Goal: Navigation & Orientation: Find specific page/section

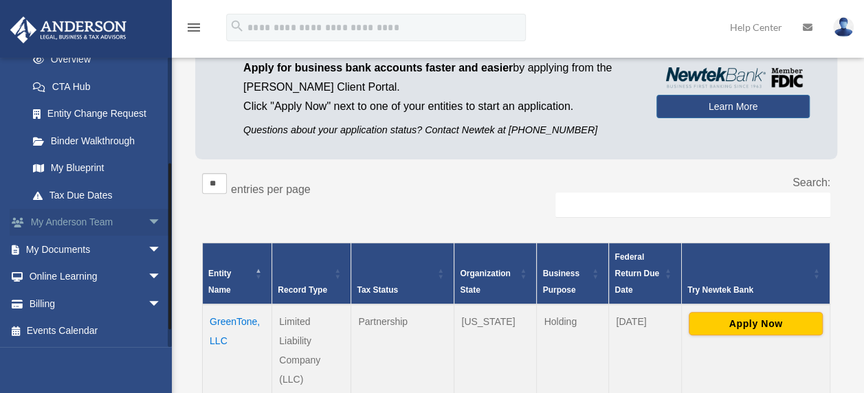
scroll to position [137, 0]
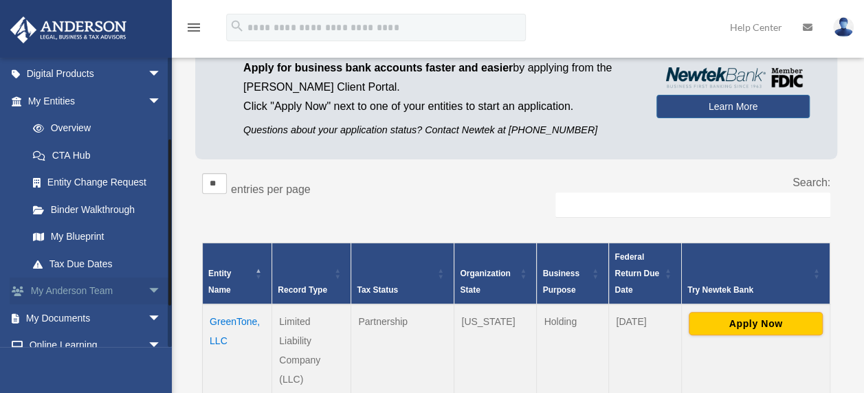
click at [115, 291] on link "My Anderson Team arrow_drop_down" at bounding box center [96, 291] width 172 height 27
click at [148, 284] on span "arrow_drop_down" at bounding box center [161, 292] width 27 height 28
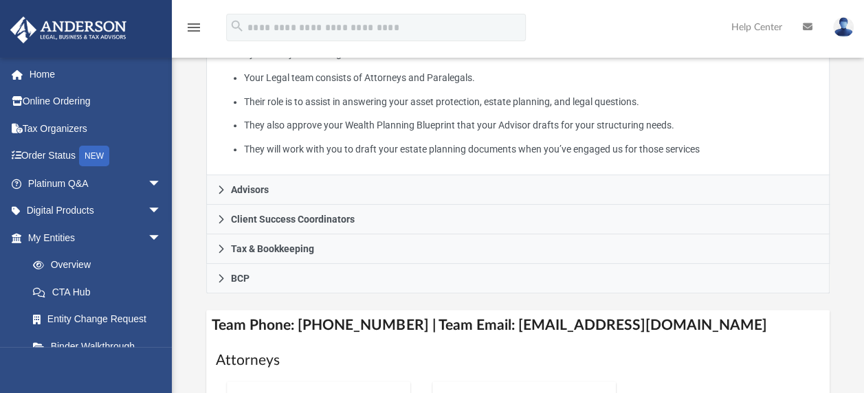
scroll to position [344, 0]
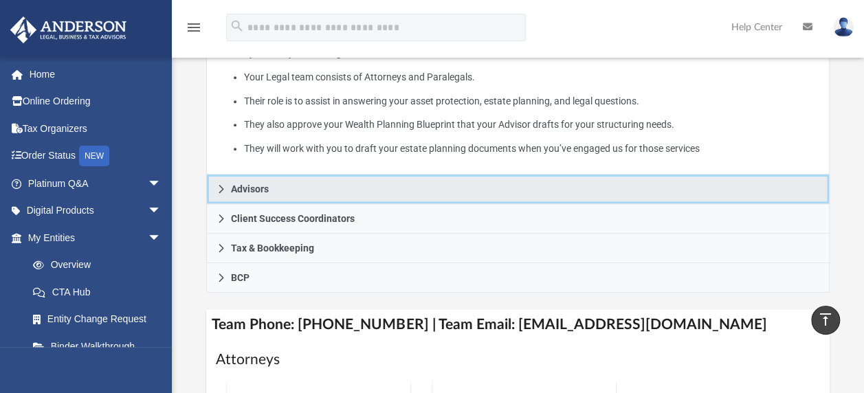
click at [225, 188] on icon at bounding box center [221, 189] width 10 height 10
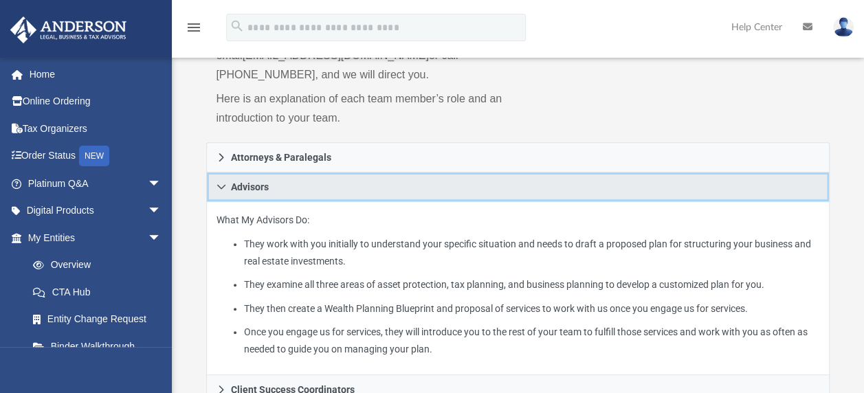
scroll to position [137, 0]
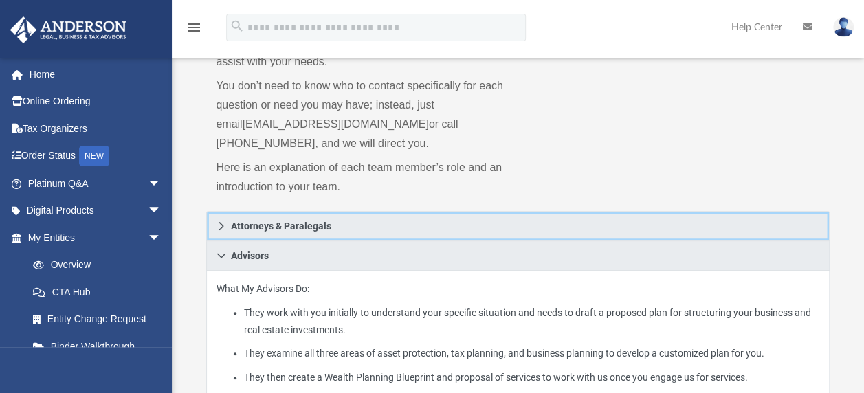
click at [221, 227] on icon at bounding box center [221, 226] width 5 height 8
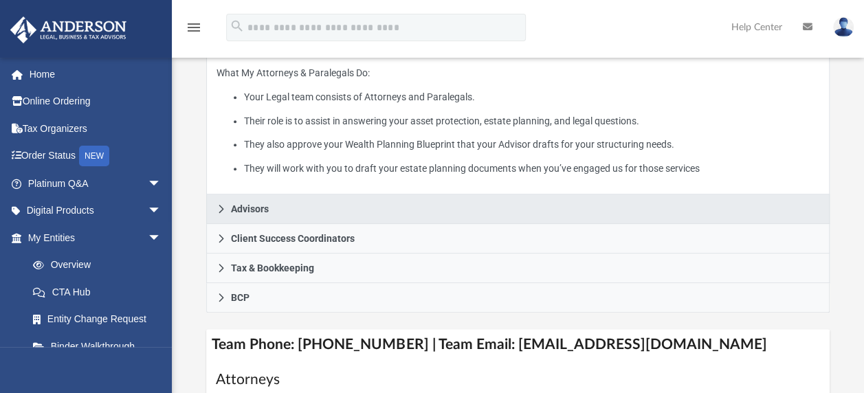
scroll to position [344, 0]
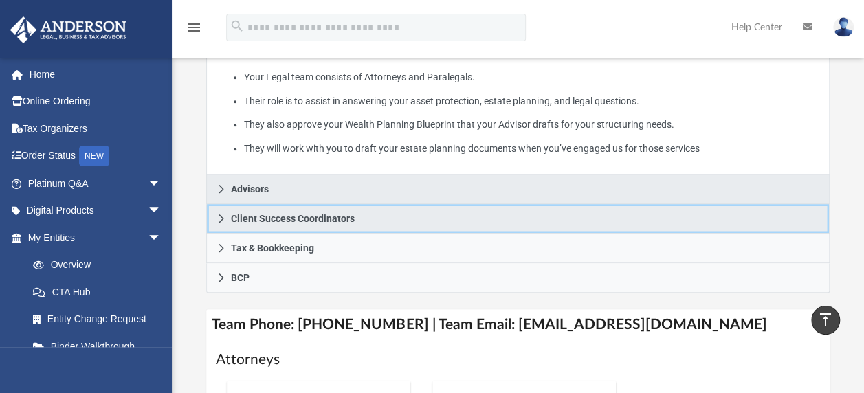
click at [219, 219] on icon at bounding box center [221, 219] width 10 height 10
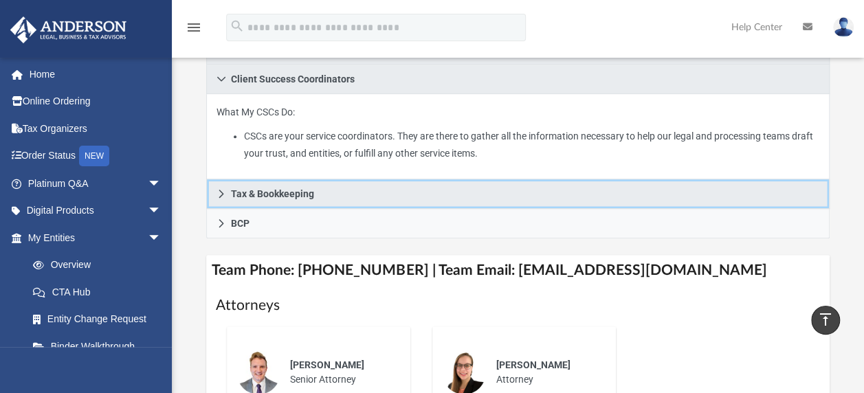
click at [216, 193] on icon at bounding box center [221, 194] width 10 height 10
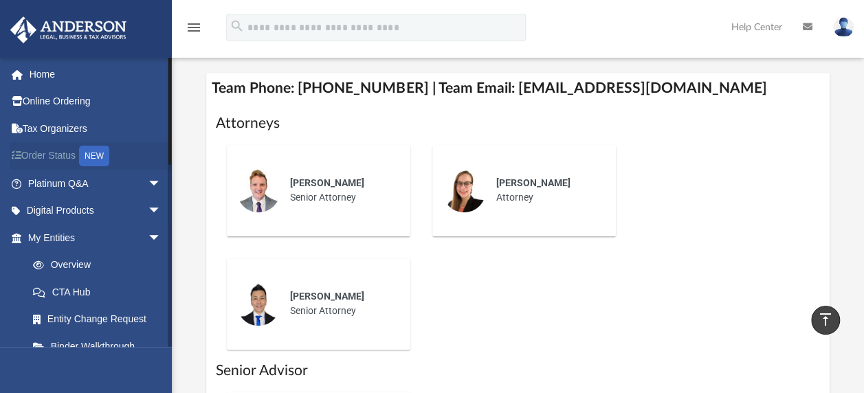
scroll to position [634, 0]
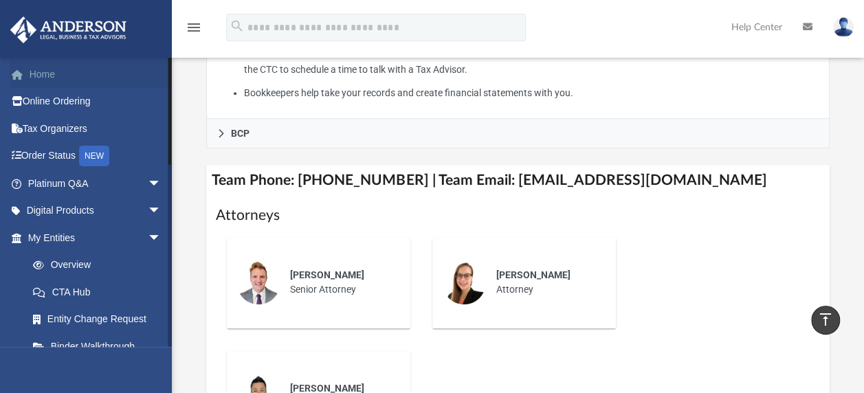
click at [39, 74] on link "Home" at bounding box center [96, 73] width 172 height 27
click at [65, 240] on link "My Entities arrow_drop_down" at bounding box center [96, 237] width 172 height 27
click at [148, 235] on span "arrow_drop_down" at bounding box center [161, 238] width 27 height 28
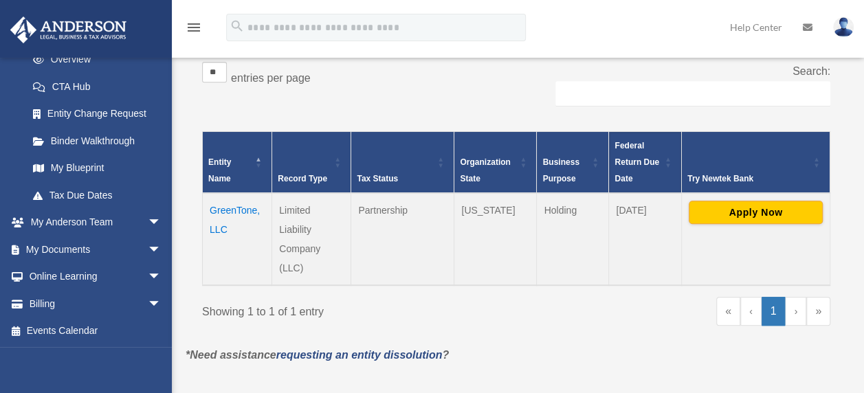
scroll to position [298, 0]
